Goal: Transaction & Acquisition: Subscribe to service/newsletter

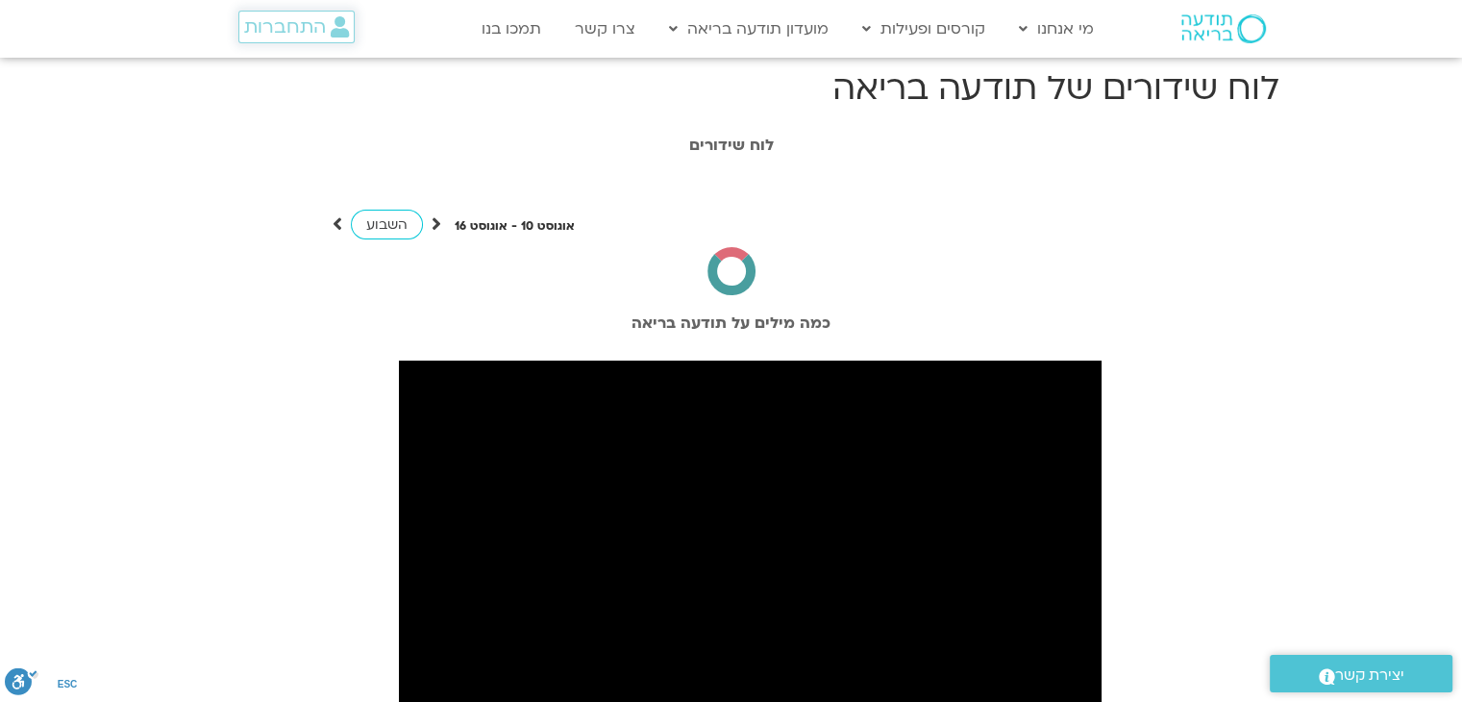
click at [305, 24] on span "התחברות" at bounding box center [285, 26] width 82 height 21
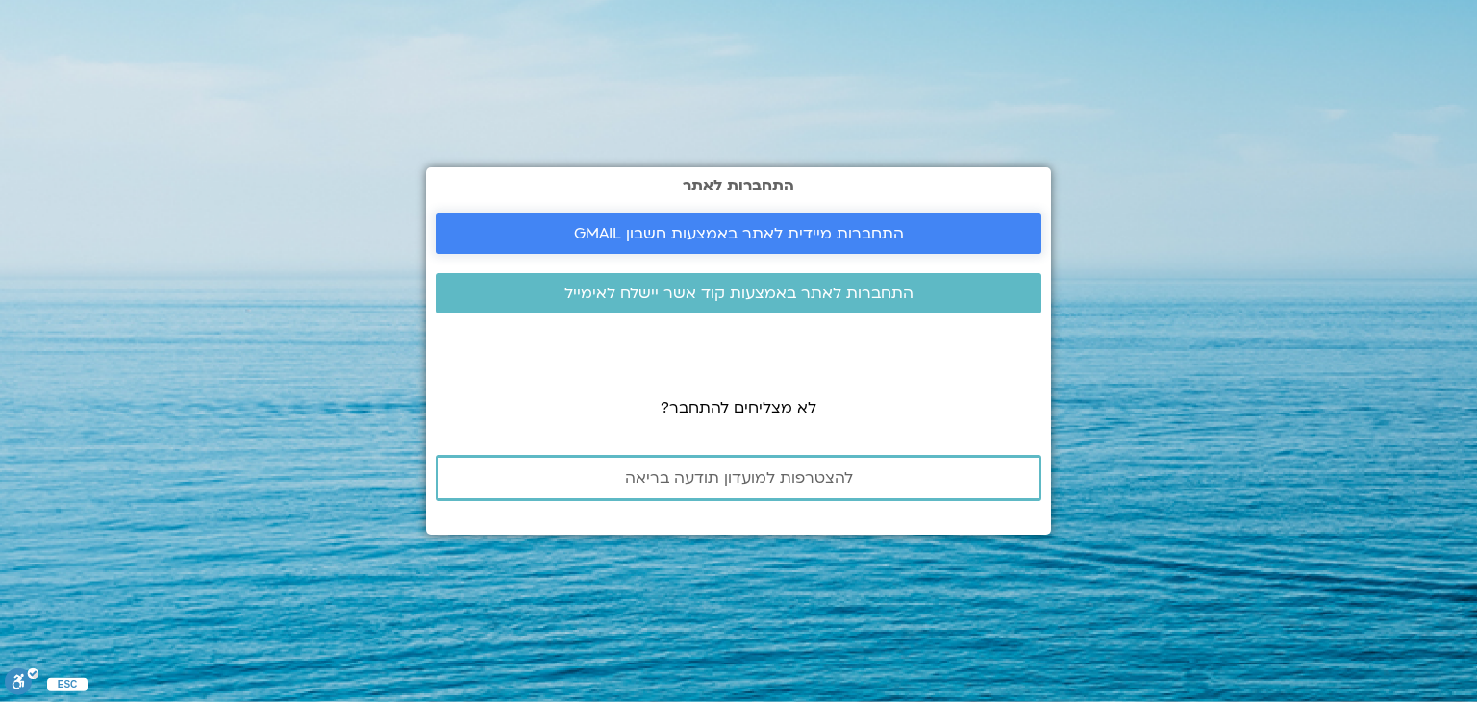
click at [908, 232] on span "התחברות מיידית לאתר באמצעות חשבון GMAIL" at bounding box center [739, 233] width 560 height 17
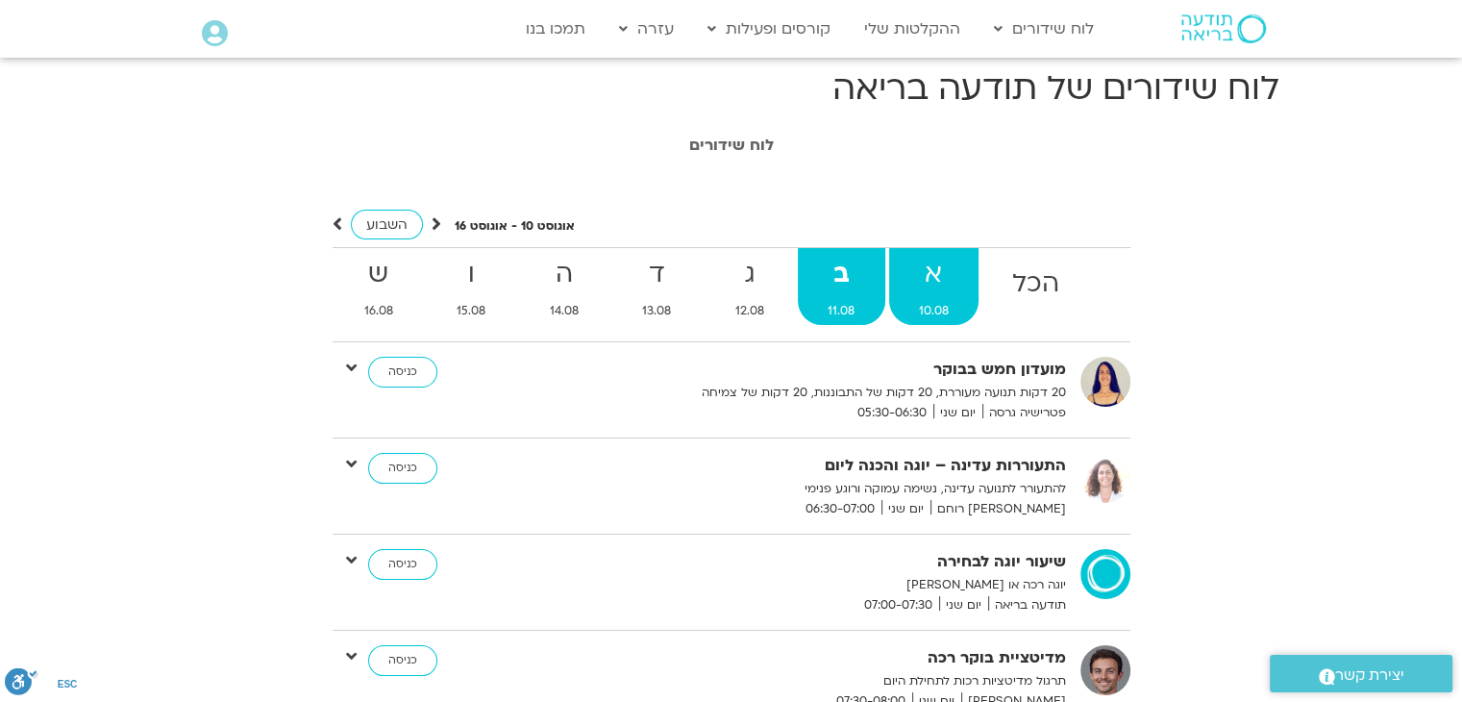
click at [944, 284] on strong "א" at bounding box center [934, 274] width 90 height 43
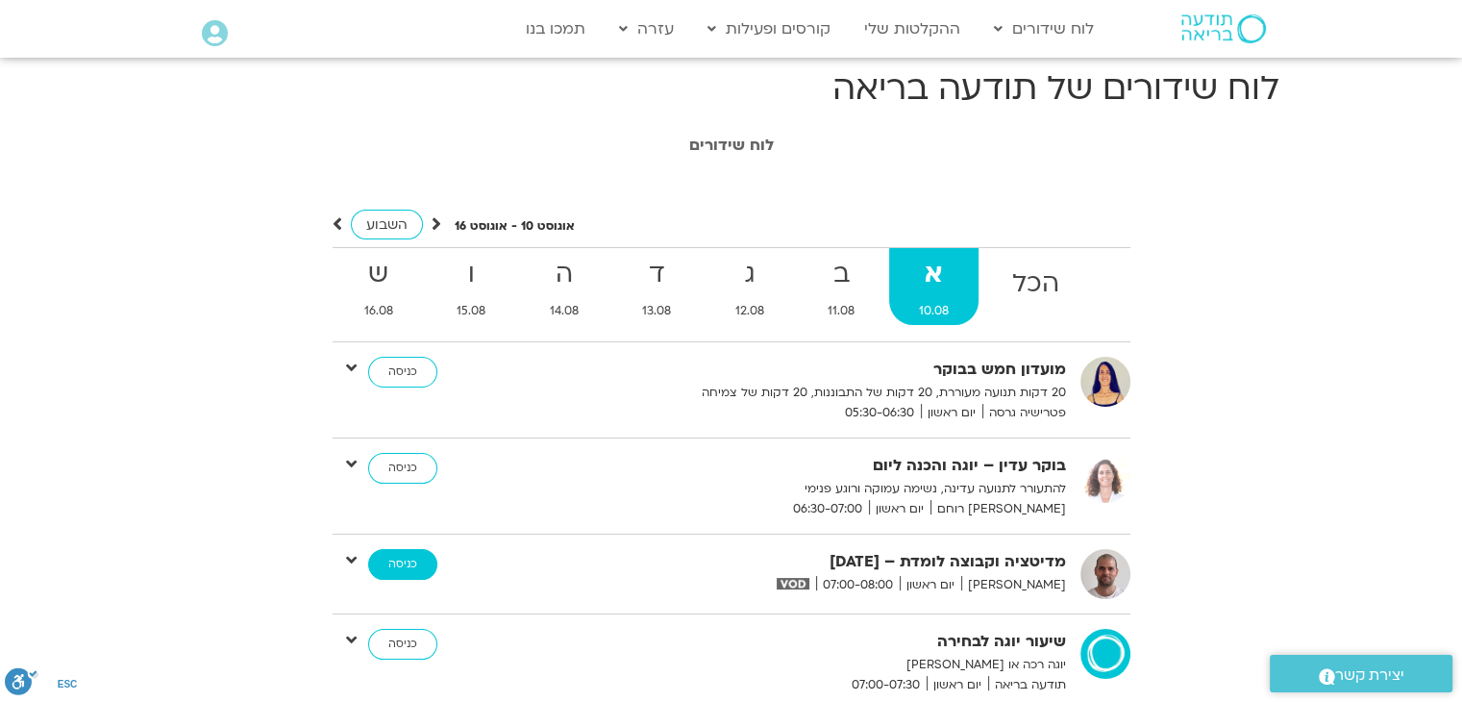
click at [392, 573] on link "כניסה" at bounding box center [402, 564] width 69 height 31
